Goal: Transaction & Acquisition: Purchase product/service

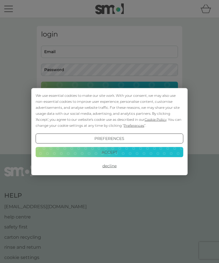
click at [122, 151] on button "Accept" at bounding box center [110, 152] width 148 height 10
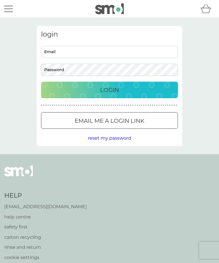
click at [68, 50] on input "Email" at bounding box center [109, 52] width 137 height 12
type input "[PERSON_NAME][EMAIL_ADDRESS][DOMAIN_NAME]"
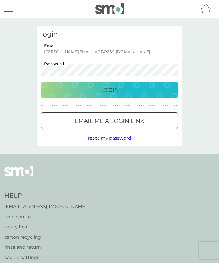
click at [110, 90] on button "Login" at bounding box center [109, 90] width 137 height 17
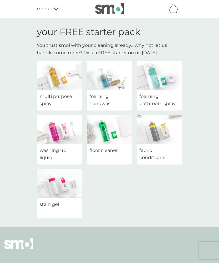
click at [59, 182] on img at bounding box center [60, 183] width 46 height 29
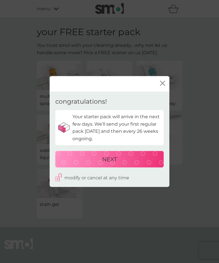
click at [109, 159] on p "NEXT" at bounding box center [109, 158] width 15 height 9
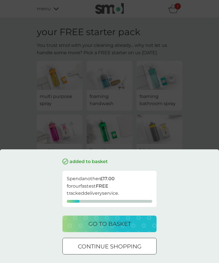
click at [109, 223] on p "go to basket" at bounding box center [109, 223] width 43 height 9
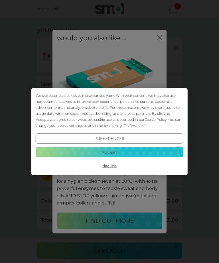
click at [130, 151] on button "Accept" at bounding box center [110, 152] width 148 height 10
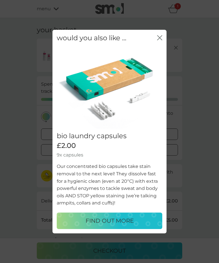
click at [162, 37] on icon "close" at bounding box center [159, 37] width 5 height 5
